Goal: Information Seeking & Learning: Stay updated

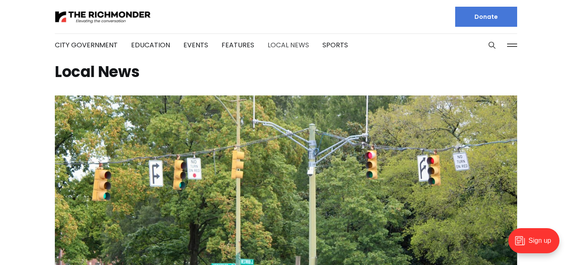
click at [292, 48] on link "Local News" at bounding box center [288, 45] width 41 height 10
click at [274, 45] on link "Local News" at bounding box center [288, 45] width 41 height 10
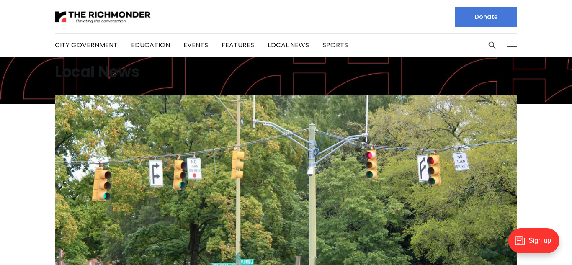
scroll to position [3, 0]
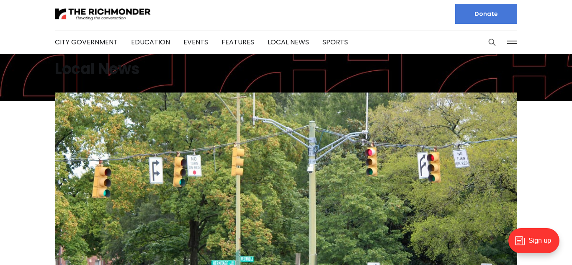
click at [491, 39] on icon "Search this site" at bounding box center [492, 42] width 6 height 6
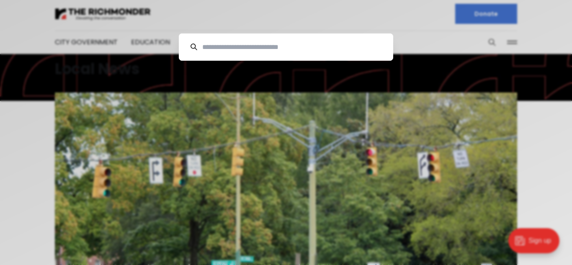
scroll to position [0, 0]
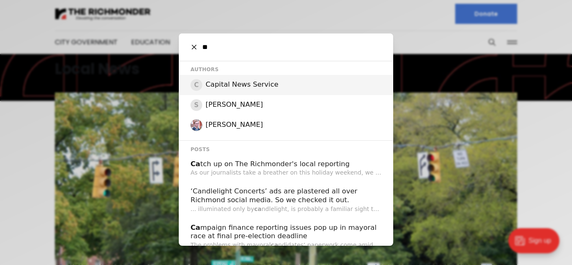
type input "*"
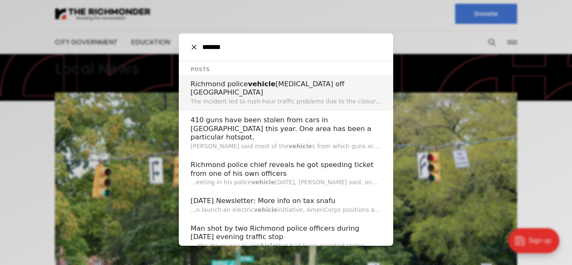
type input "*******"
click at [292, 97] on p "The incident led to rush-hour traffic problems due to the closure of [GEOGRAPHI…" at bounding box center [286, 101] width 191 height 9
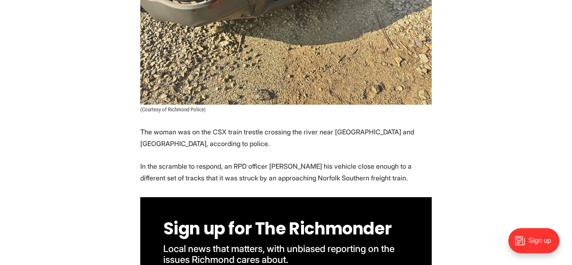
scroll to position [765, 0]
